Goal: Navigation & Orientation: Find specific page/section

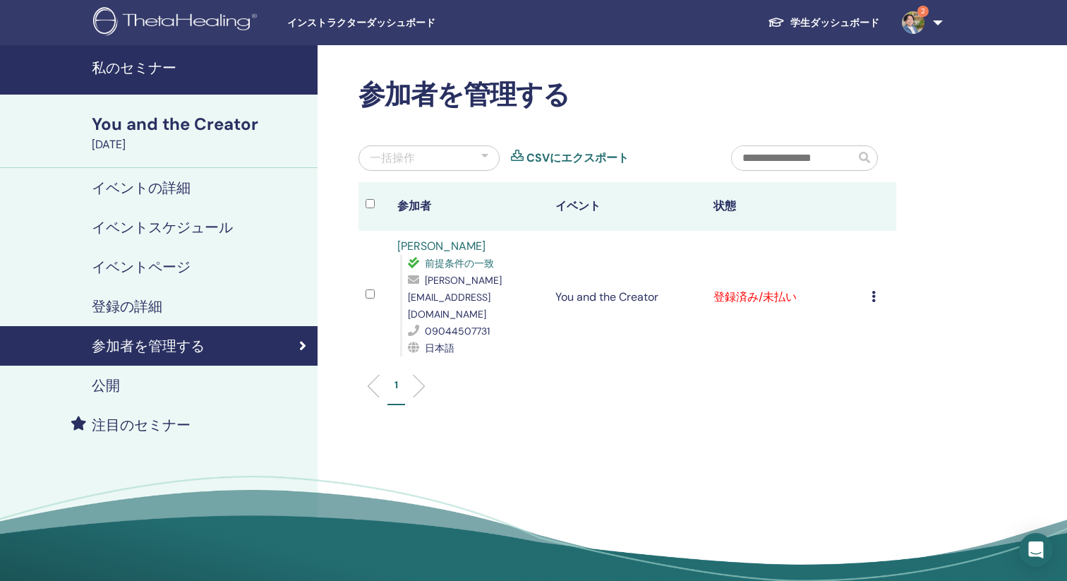
click at [358, 13] on div "インストラクターダッシュボード 学生ダッシュボード 2 TS [PERSON_NAME] 私のシータラーニング 私のシータヒーリング 私のセミナー ウィッシュ…" at bounding box center [533, 22] width 982 height 45
click at [357, 27] on span "インストラクターダッシュボード" at bounding box center [393, 23] width 212 height 15
click at [219, 22] on img at bounding box center [177, 23] width 169 height 32
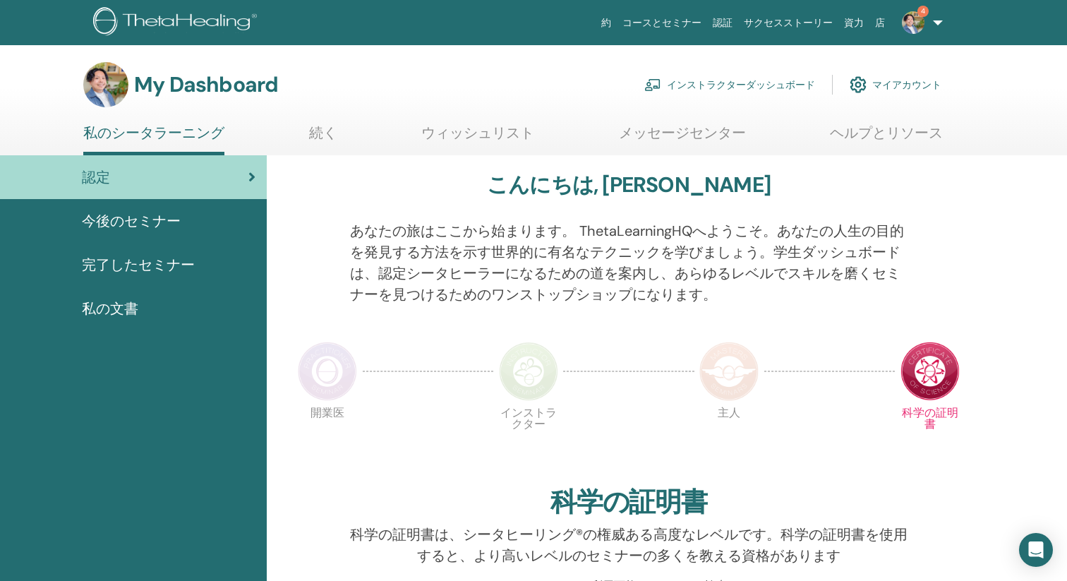
click at [121, 226] on span "今後のセミナー" at bounding box center [131, 220] width 99 height 21
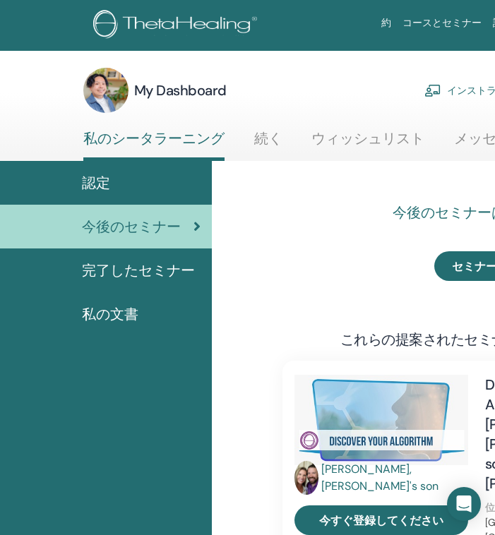
click at [281, 106] on div "My Dashboard インストラクターダッシュボード マイアカウント" at bounding box center [402, 90] width 638 height 45
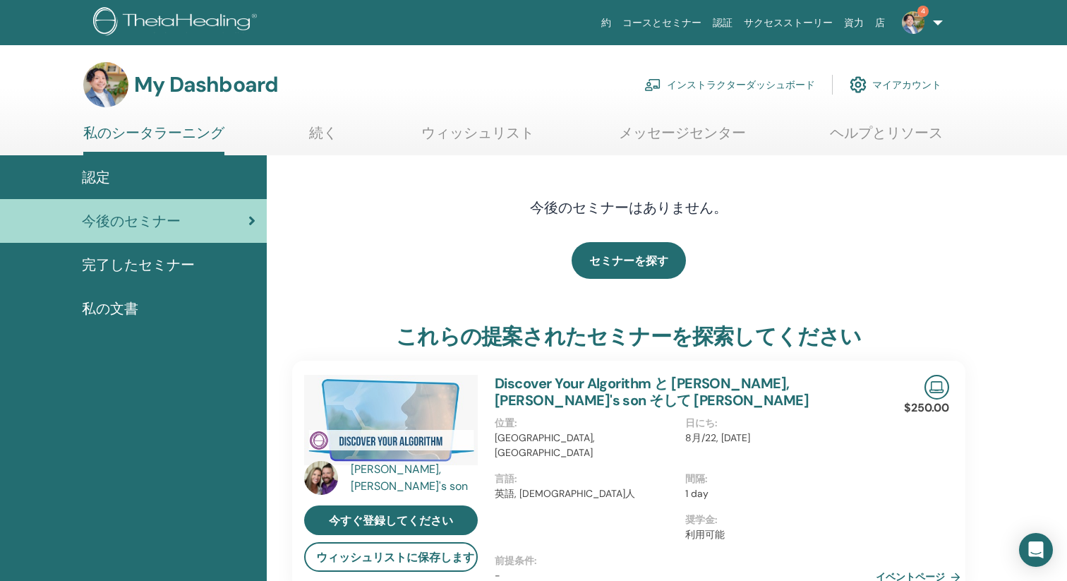
click at [445, 111] on section "My Dashboard インストラクターダッシュボード マイアカウント 私のシータラーニング 続く" at bounding box center [533, 108] width 1067 height 93
click at [428, 116] on section "My Dashboard インストラクターダッシュボード マイアカウント 私のシータラーニング 続く" at bounding box center [533, 108] width 1067 height 93
click at [599, 104] on div "My Dashboard インストラクターダッシュボード マイアカウント" at bounding box center [512, 84] width 858 height 45
